Goal: Find specific page/section: Find specific page/section

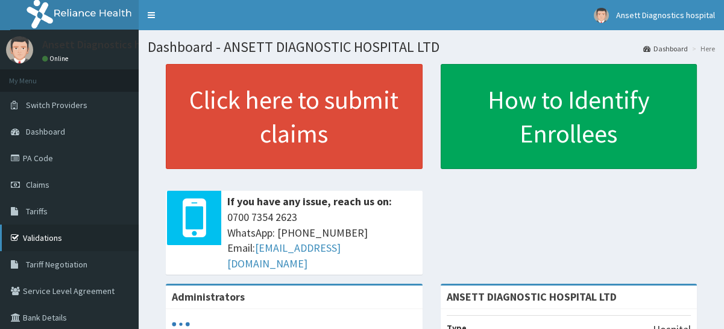
click at [97, 235] on link "Validations" at bounding box center [69, 237] width 139 height 27
click at [54, 153] on link "PA Code" at bounding box center [69, 158] width 139 height 27
